Goal: Check status

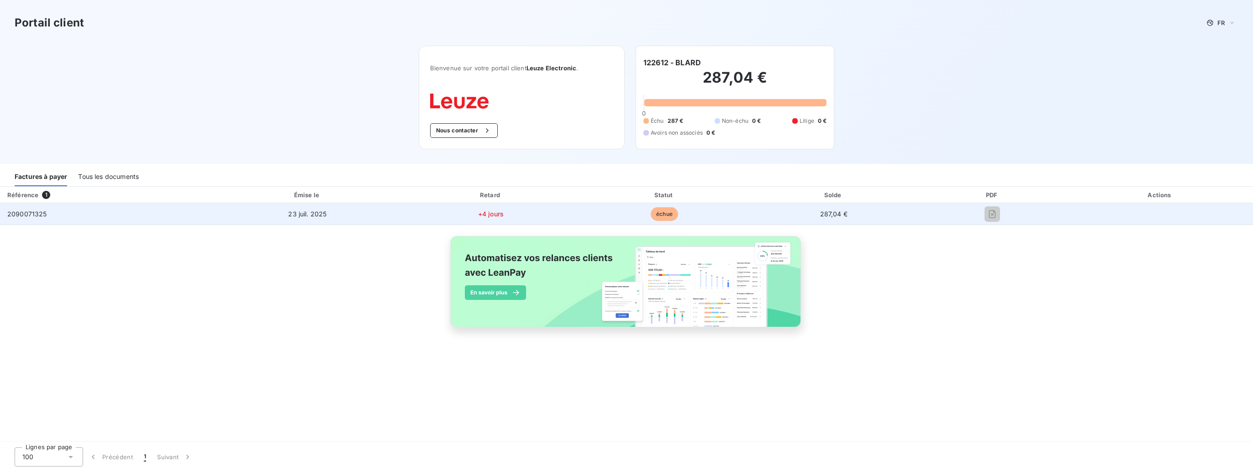
click at [37, 215] on span "2090071325" at bounding box center [27, 214] width 40 height 8
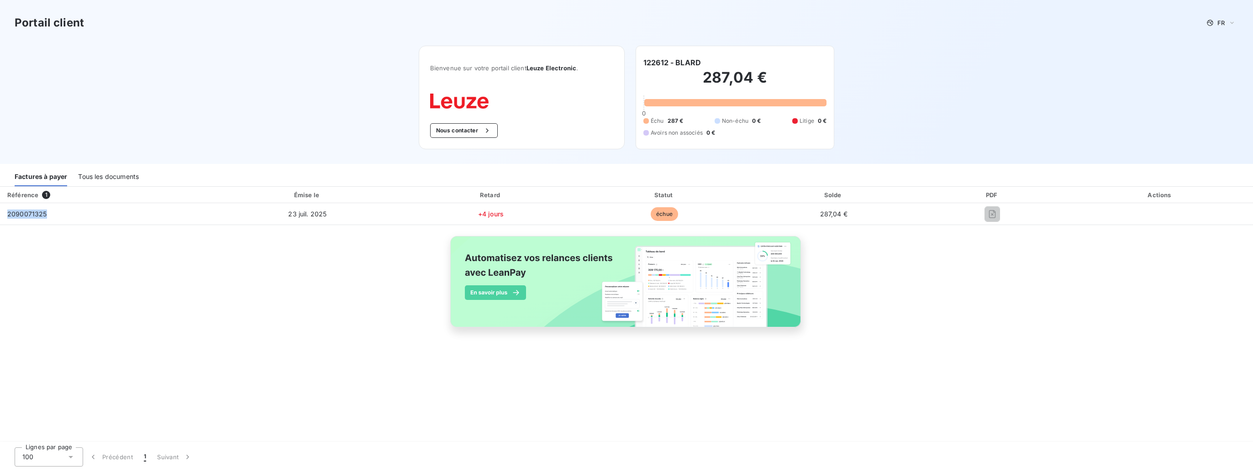
drag, startPoint x: 37, startPoint y: 215, endPoint x: 138, endPoint y: 177, distance: 108.6
click at [138, 177] on div "Tous les documents" at bounding box center [108, 176] width 61 height 19
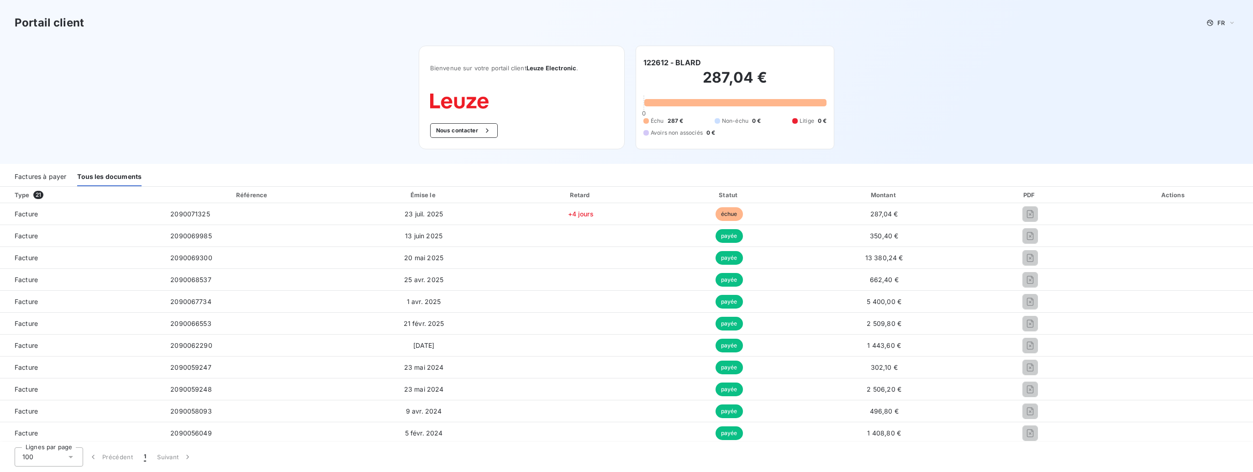
click at [31, 177] on div "Factures à payer" at bounding box center [41, 176] width 52 height 19
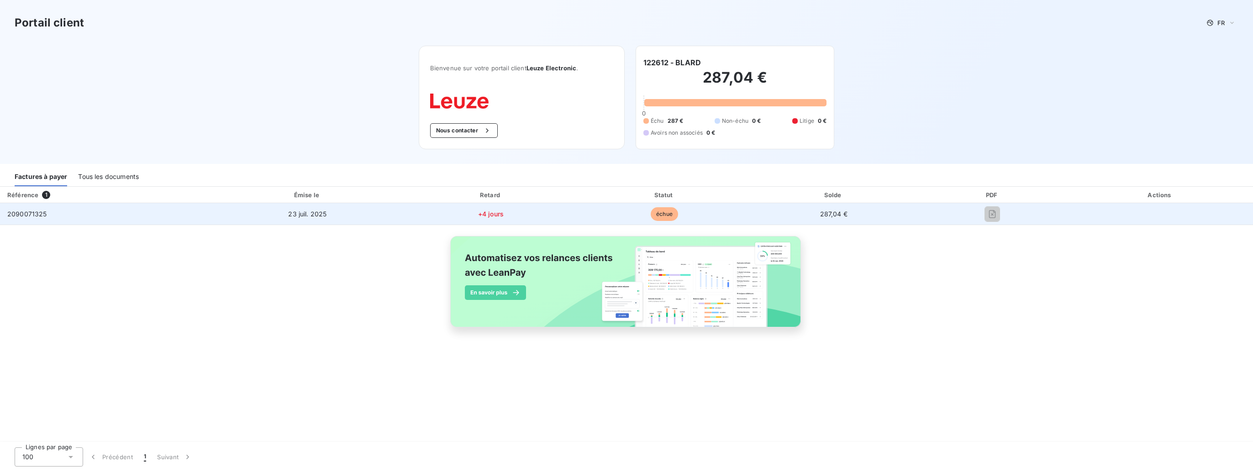
click at [838, 215] on span "287,04 €" at bounding box center [833, 214] width 27 height 8
click at [307, 213] on span "23 juil. 2025" at bounding box center [307, 214] width 38 height 8
click at [14, 211] on span "2090071325" at bounding box center [27, 214] width 40 height 8
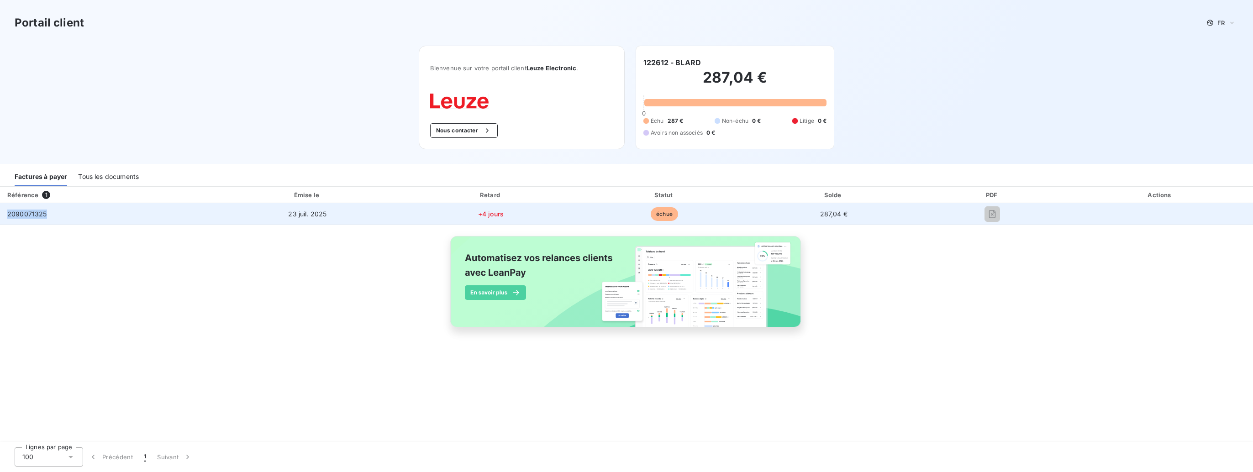
click at [14, 211] on span "2090071325" at bounding box center [27, 214] width 40 height 8
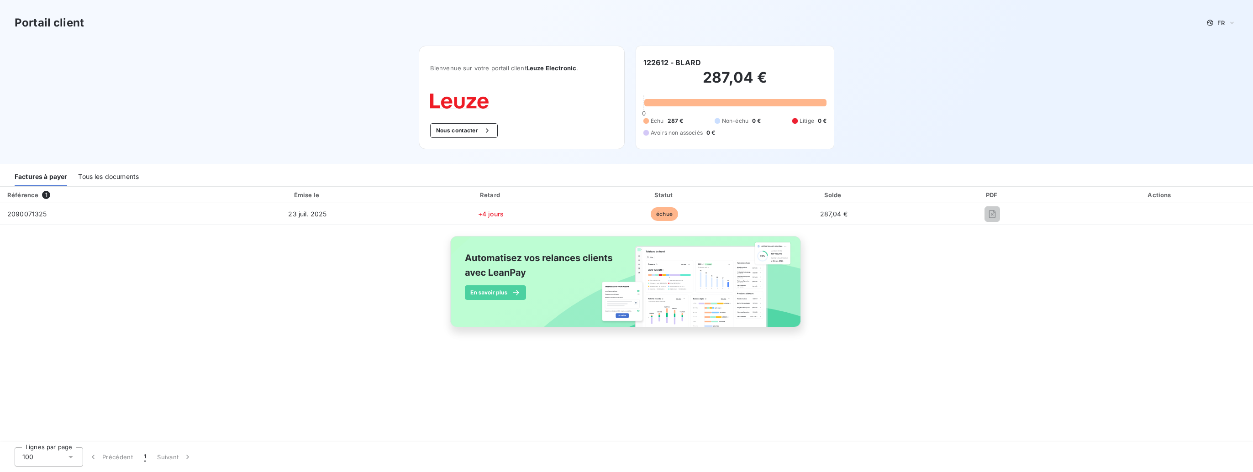
click at [715, 107] on div "287,04 € 0 Échu 287 € Non-échu 0 € Litige 0 € Avoirs non associés 0 €" at bounding box center [734, 103] width 183 height 70
click at [745, 122] on span "Non-échu" at bounding box center [735, 121] width 26 height 8
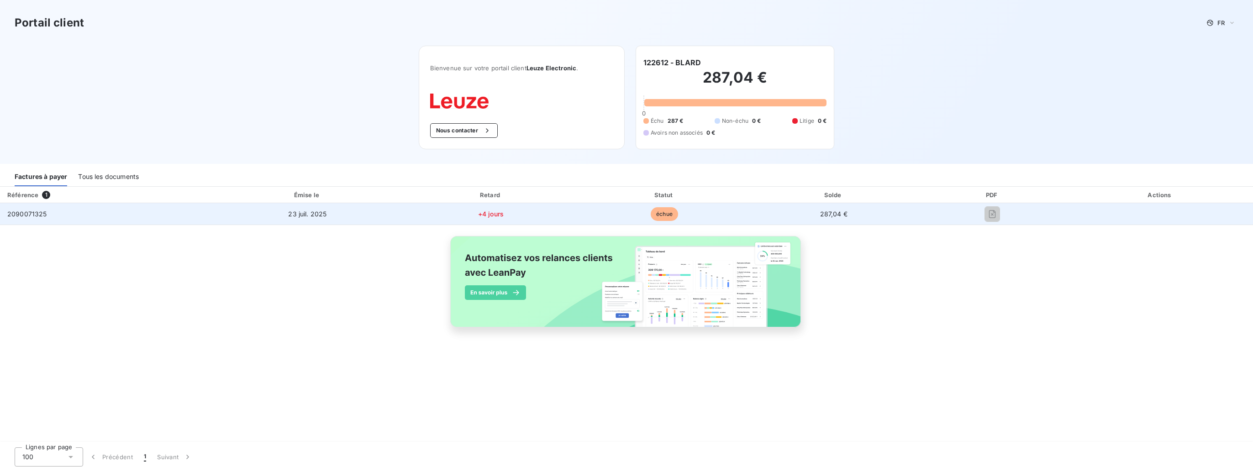
click at [31, 215] on span "2090071325" at bounding box center [27, 214] width 40 height 8
click at [813, 219] on td "287,04 €" at bounding box center [833, 214] width 167 height 22
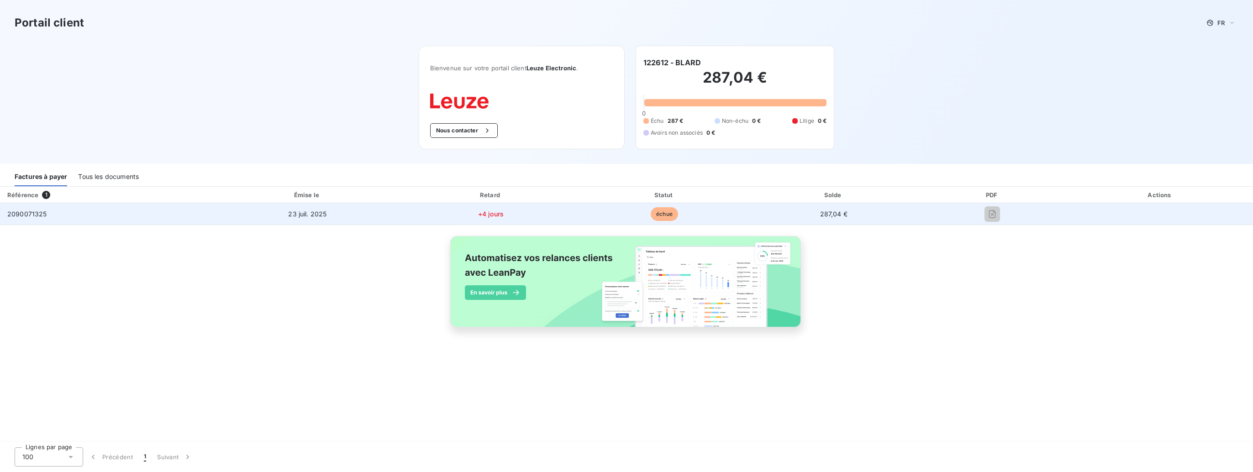
click at [813, 219] on td "287,04 €" at bounding box center [833, 214] width 167 height 22
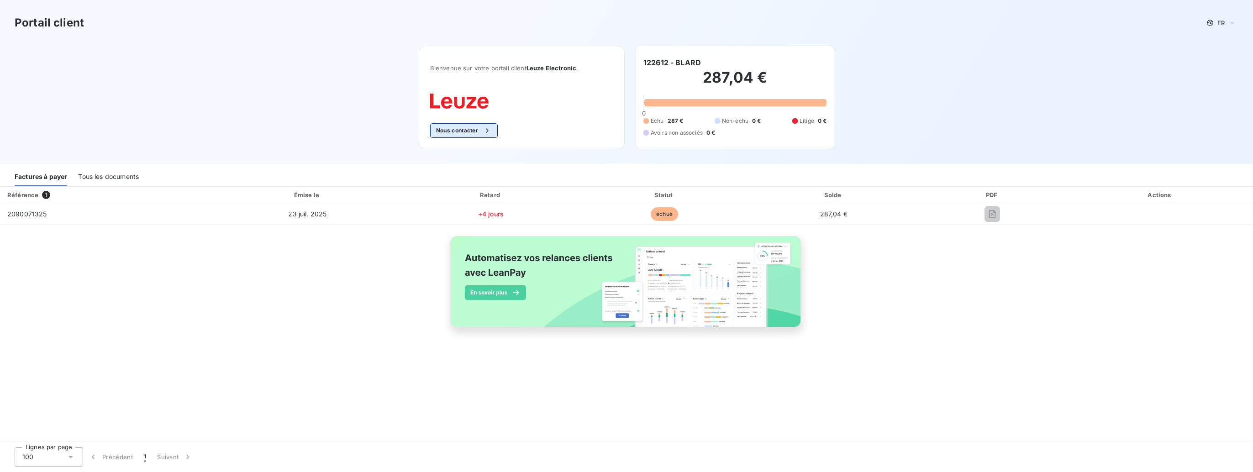
click at [460, 131] on button "Nous contacter" at bounding box center [464, 130] width 68 height 15
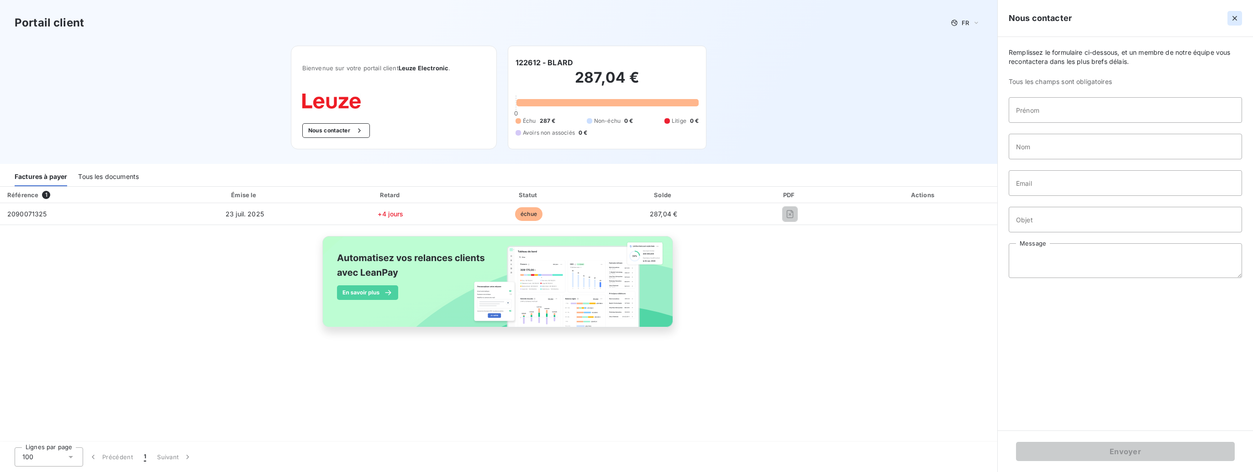
click at [1236, 17] on icon "button" at bounding box center [1234, 18] width 9 height 9
